Goal: Check status

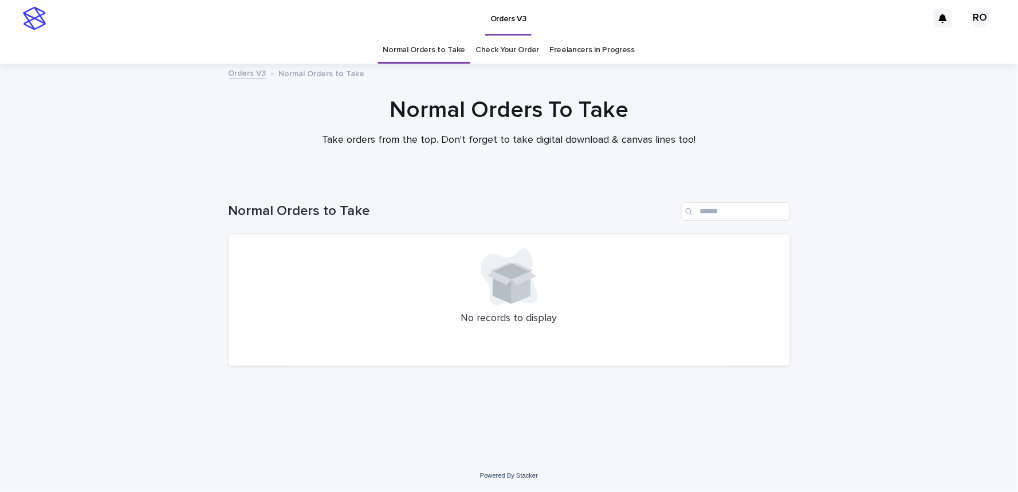
click at [520, 56] on link "Check Your Order" at bounding box center [508, 50] width 64 height 27
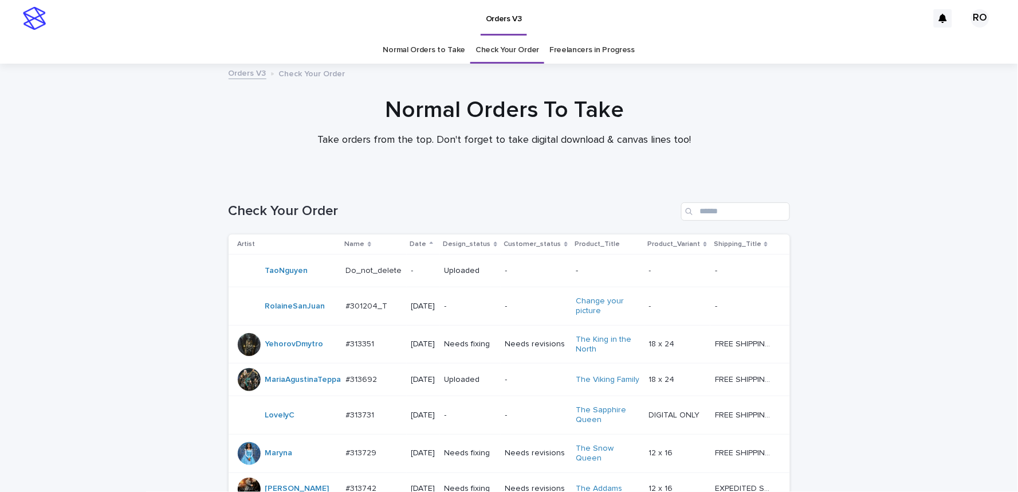
click at [690, 207] on div "Search" at bounding box center [690, 211] width 18 height 18
click at [703, 213] on input "Search" at bounding box center [735, 211] width 109 height 18
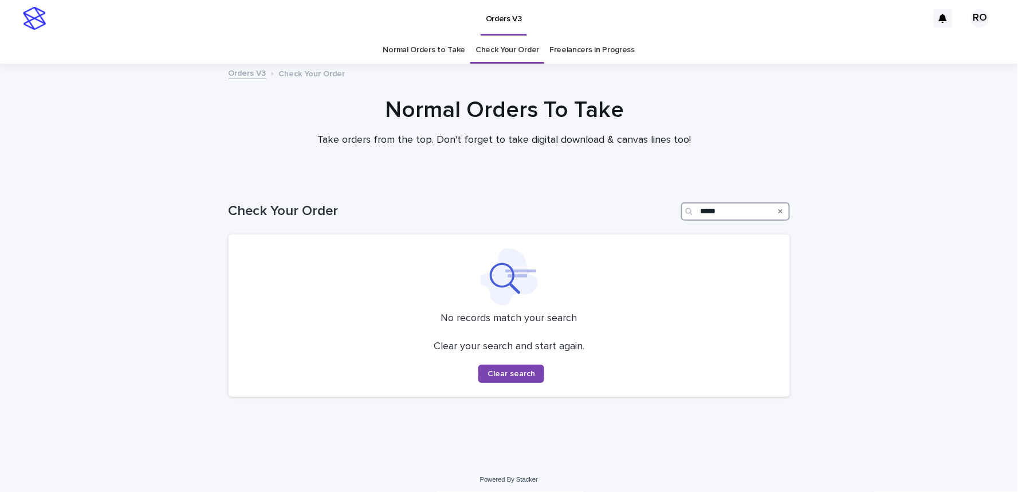
click at [705, 219] on input "*****" at bounding box center [735, 211] width 109 height 18
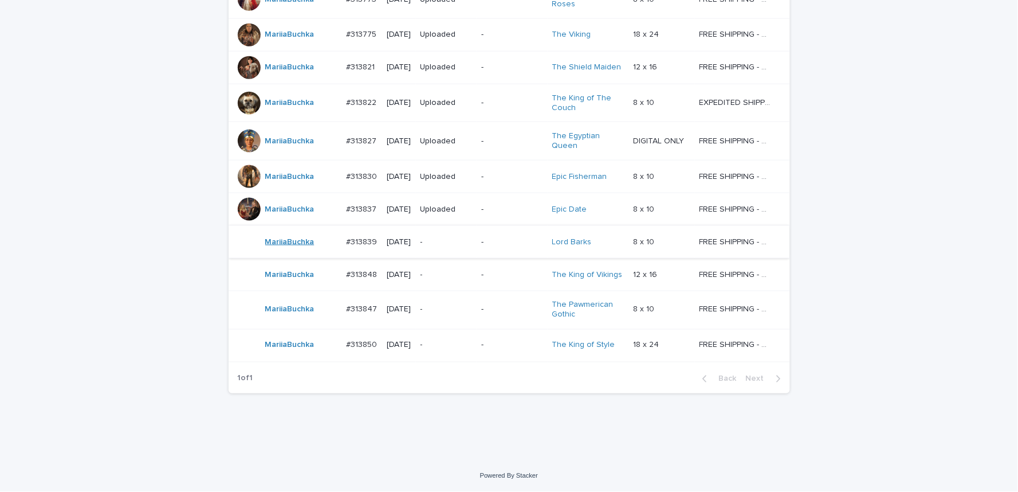
scroll to position [294, 0]
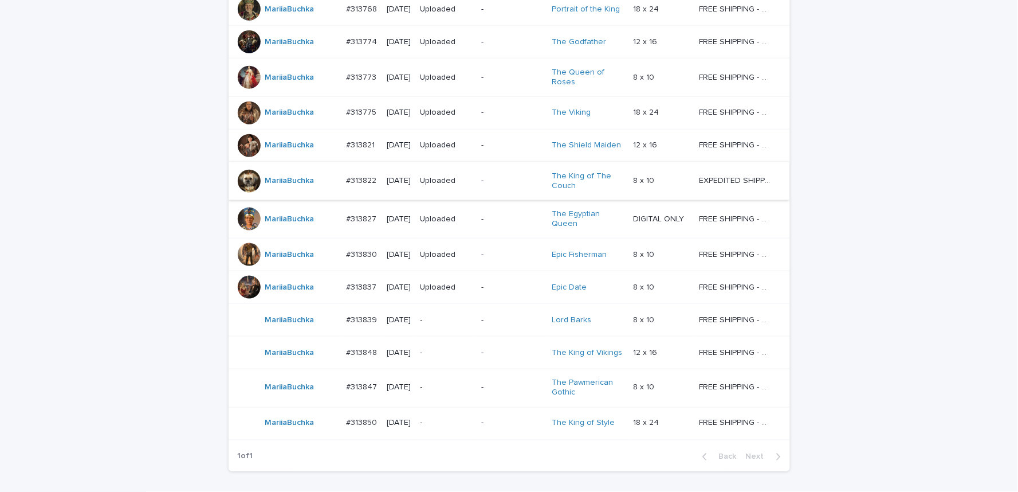
type input "****"
click at [245, 193] on div at bounding box center [249, 181] width 23 height 23
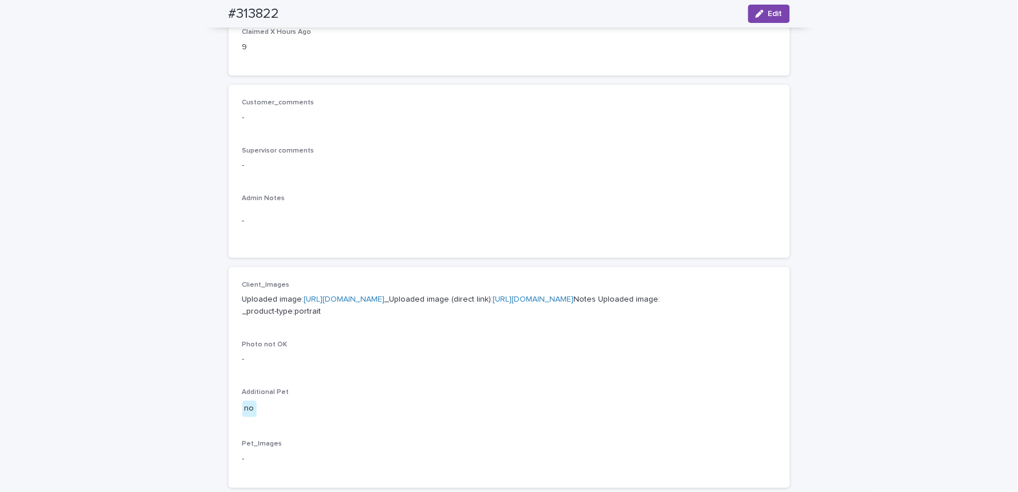
scroll to position [509, 0]
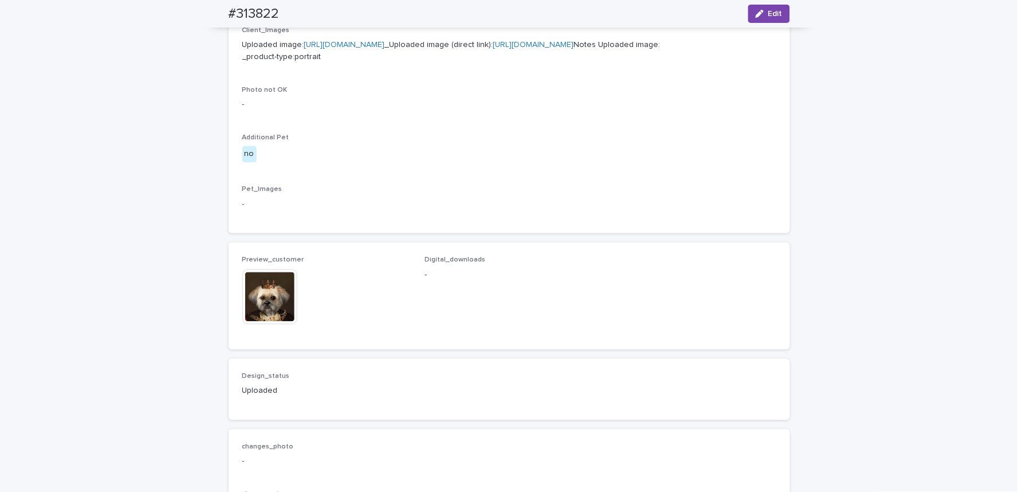
click at [262, 324] on img at bounding box center [269, 296] width 55 height 55
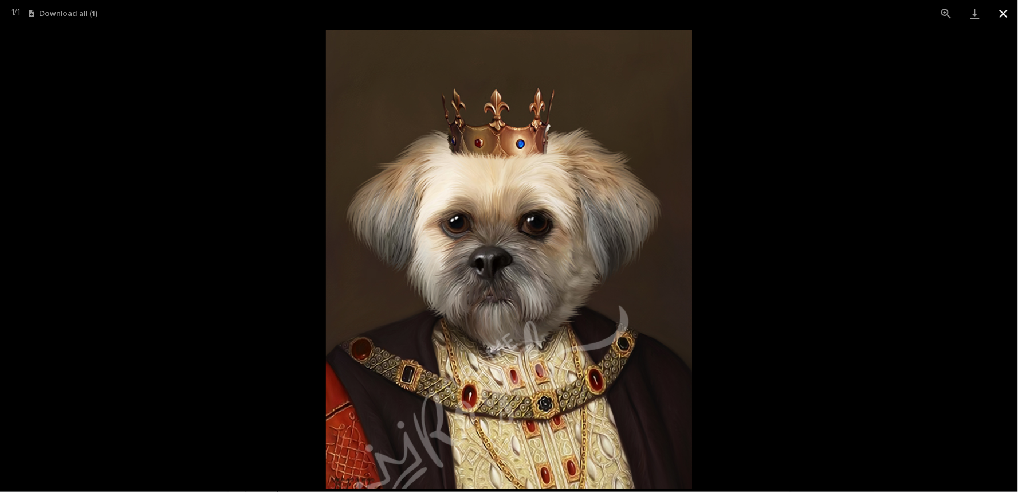
click at [1000, 10] on button "Close gallery" at bounding box center [1004, 13] width 29 height 27
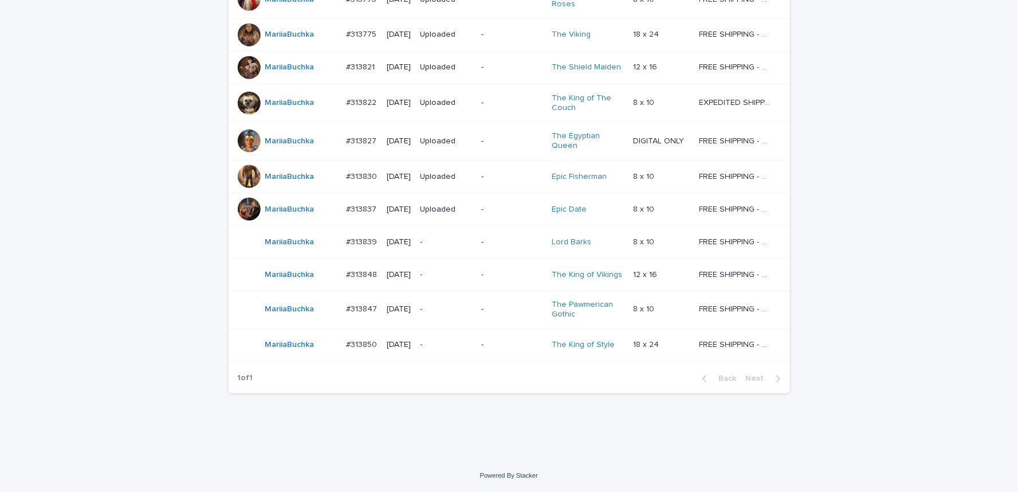
scroll to position [37, 0]
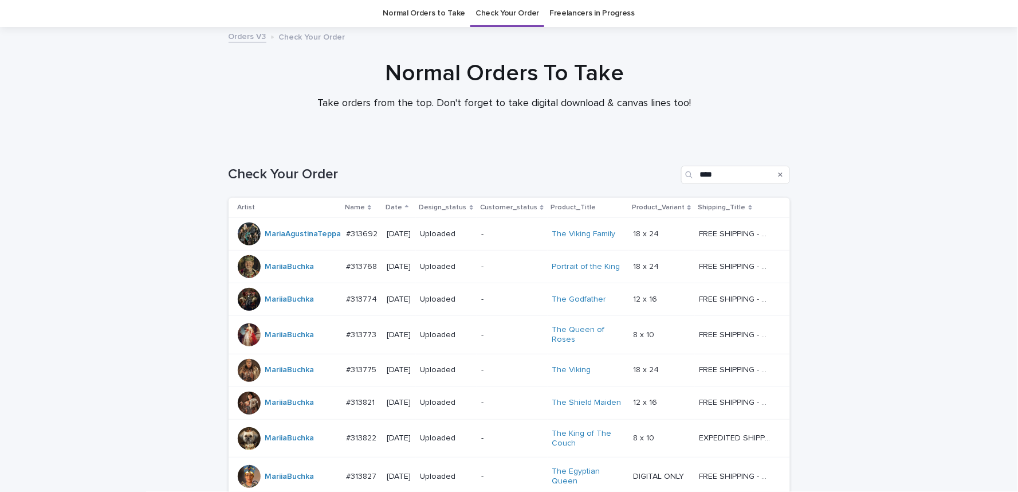
click at [242, 268] on div at bounding box center [249, 266] width 23 height 23
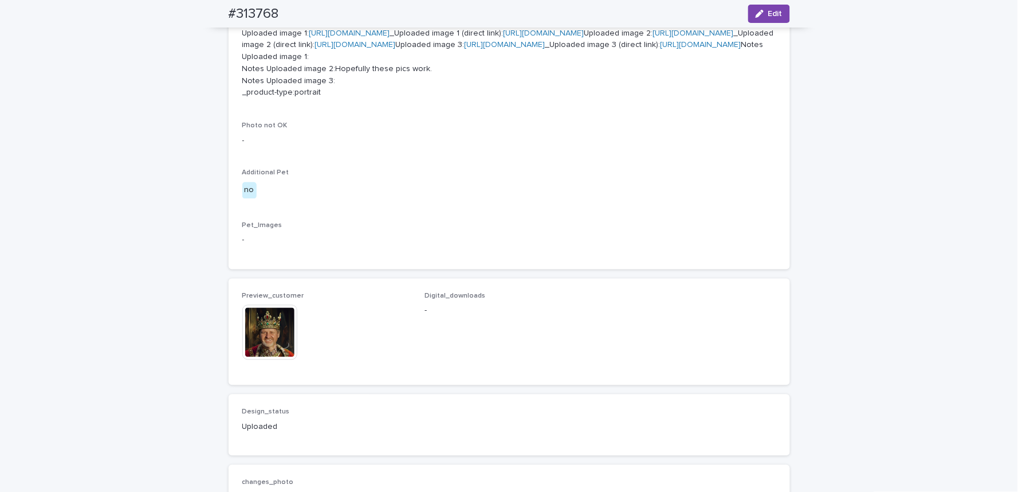
scroll to position [573, 0]
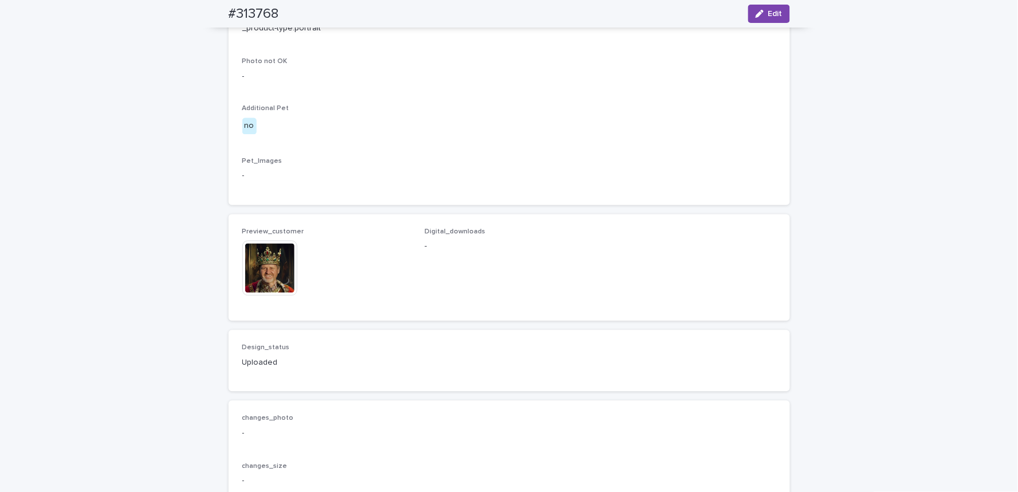
click at [260, 296] on img at bounding box center [269, 268] width 55 height 55
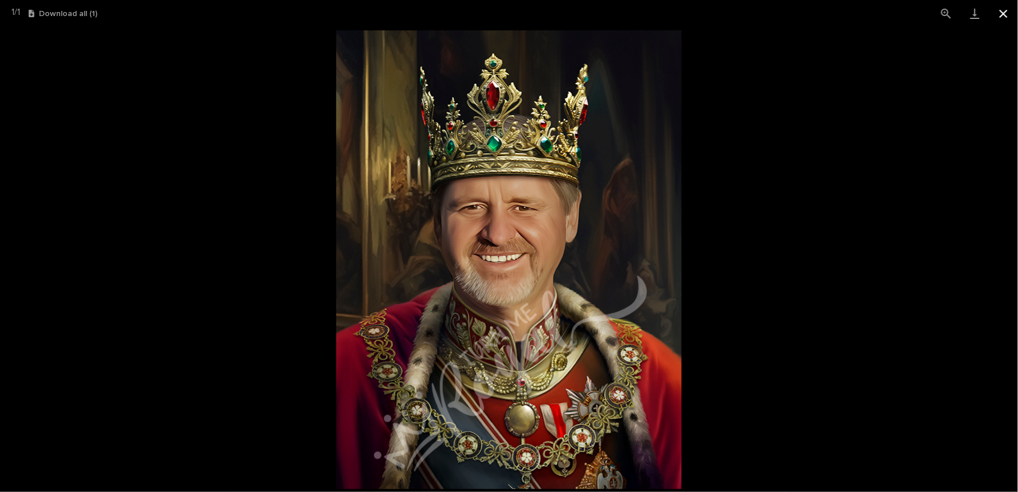
click at [1002, 15] on button "Close gallery" at bounding box center [1004, 13] width 29 height 27
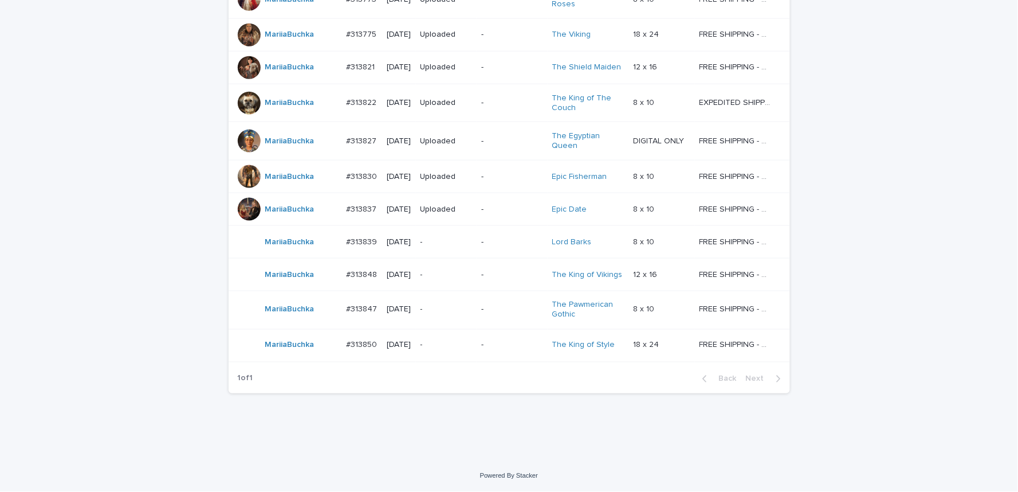
scroll to position [37, 0]
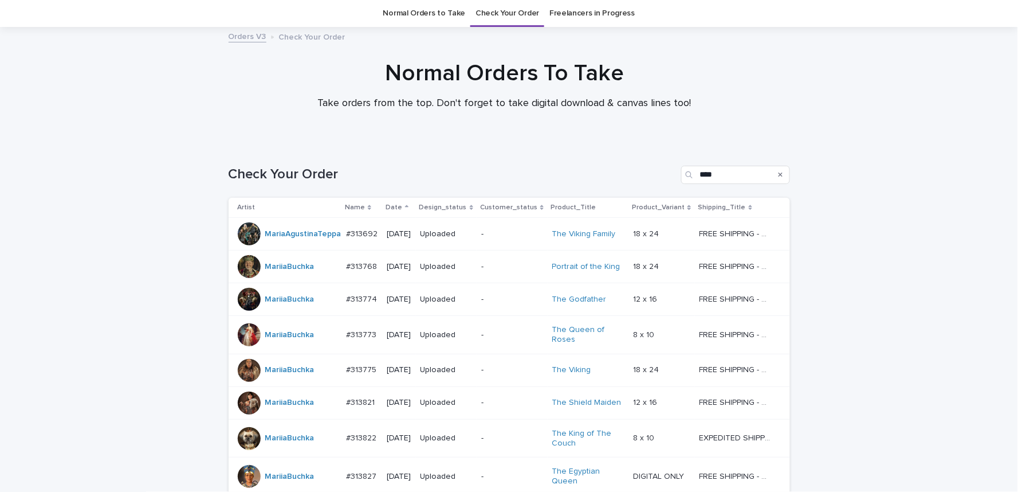
click at [240, 305] on div at bounding box center [249, 299] width 23 height 23
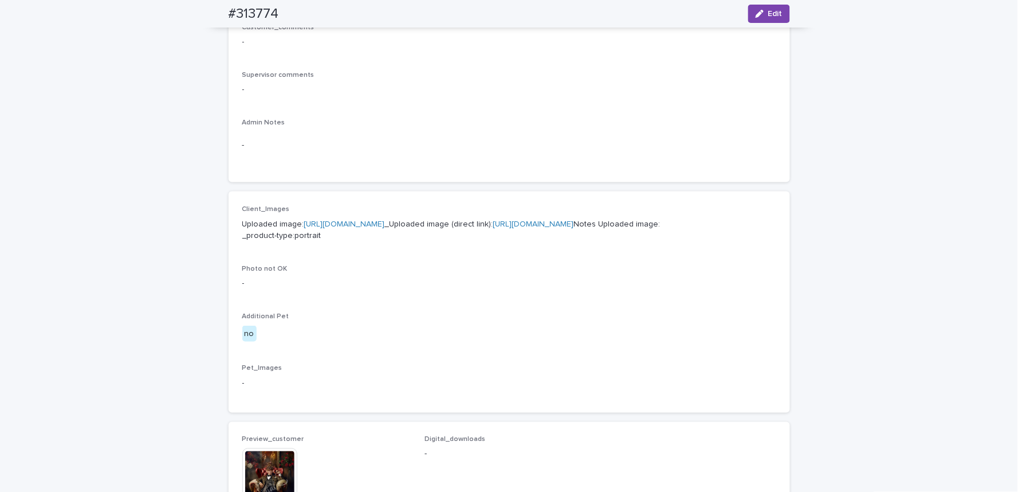
scroll to position [573, 0]
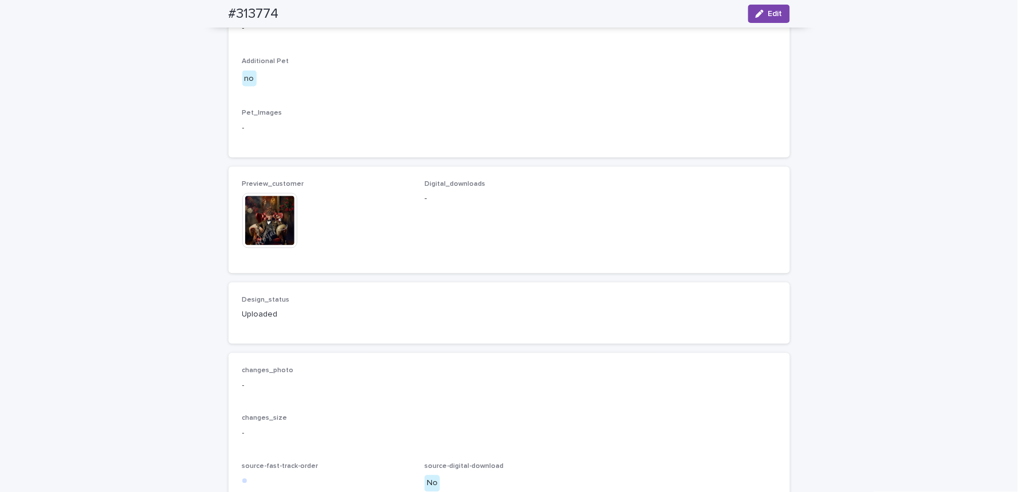
click at [264, 248] on img at bounding box center [269, 220] width 55 height 55
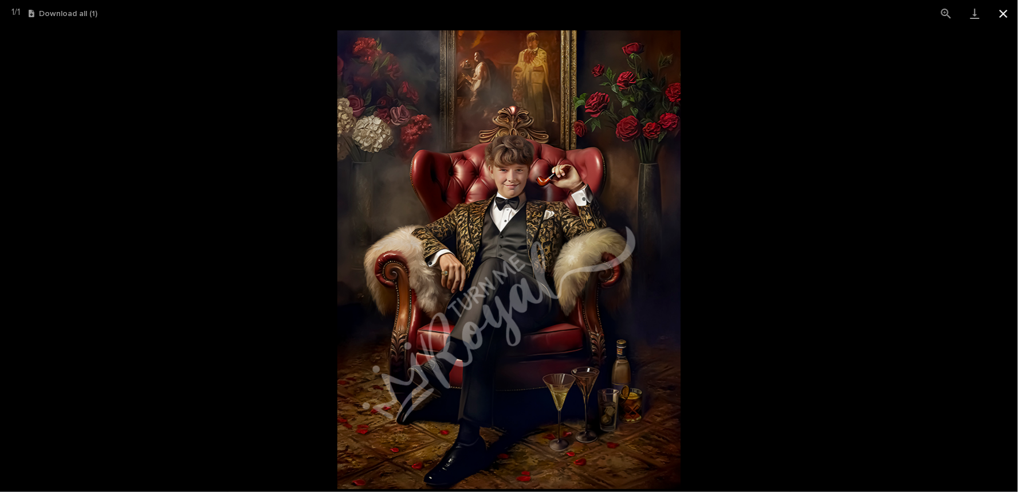
click at [1006, 13] on button "Close gallery" at bounding box center [1004, 13] width 29 height 27
